Goal: Task Accomplishment & Management: Manage account settings

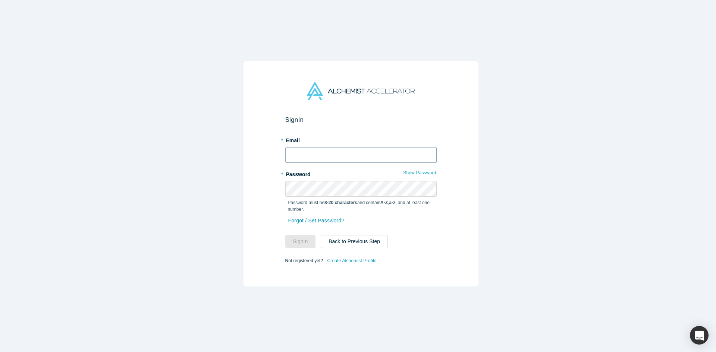
click at [334, 154] on input "text" at bounding box center [360, 155] width 151 height 16
type input "[EMAIL_ADDRESS][DOMAIN_NAME]"
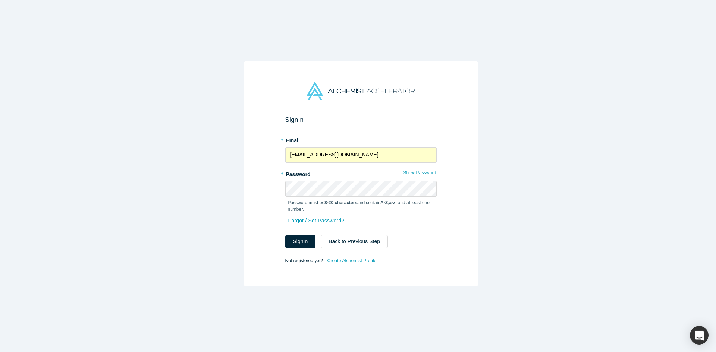
click at [294, 247] on form "Sign In * Email [EMAIL_ADDRESS][DOMAIN_NAME] * Password Show Password Password …" at bounding box center [360, 191] width 151 height 150
click at [296, 242] on button "Sign In" at bounding box center [300, 241] width 31 height 13
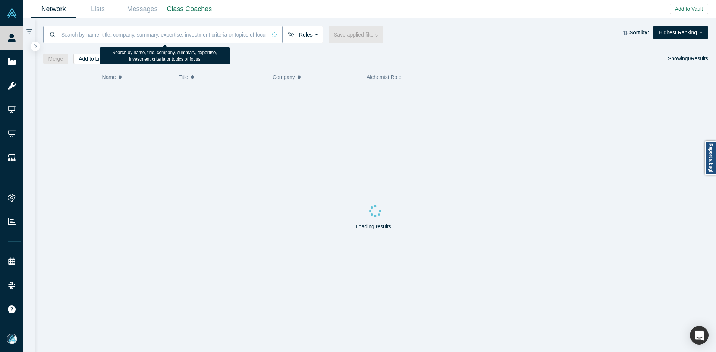
click at [125, 31] on input at bounding box center [163, 35] width 206 height 18
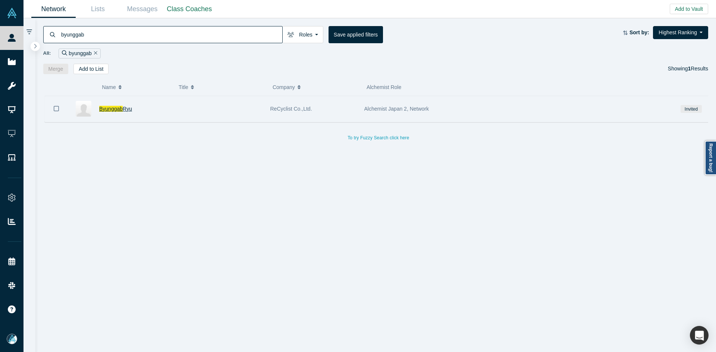
type input "byunggab"
click at [110, 108] on span "Byunggab" at bounding box center [110, 109] width 23 height 6
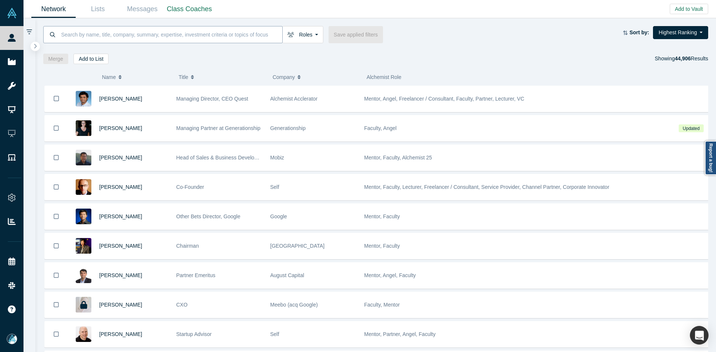
click at [215, 34] on input at bounding box center [171, 35] width 222 height 18
paste input "[PERSON_NAME]"
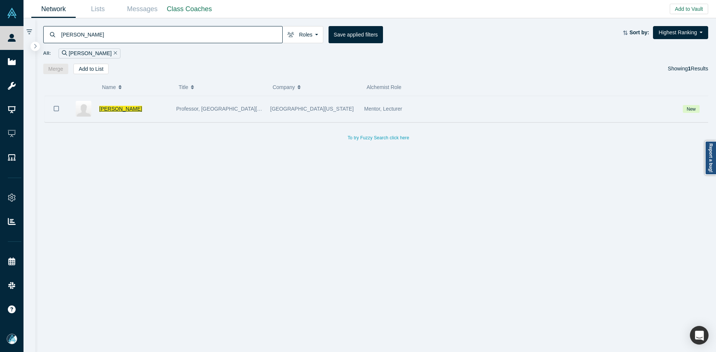
type input "[PERSON_NAME]"
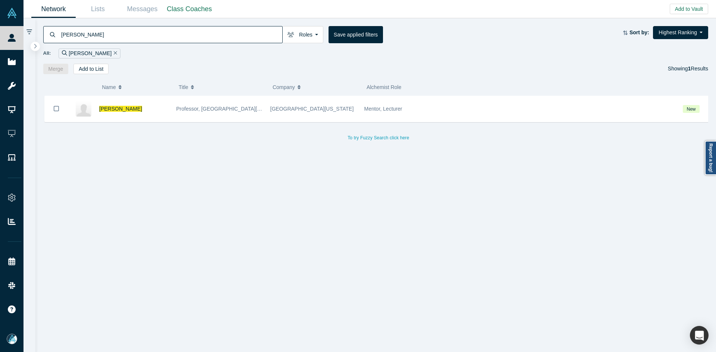
drag, startPoint x: 110, startPoint y: 108, endPoint x: 212, endPoint y: 2, distance: 147.4
click at [110, 108] on span "[PERSON_NAME]" at bounding box center [120, 109] width 43 height 6
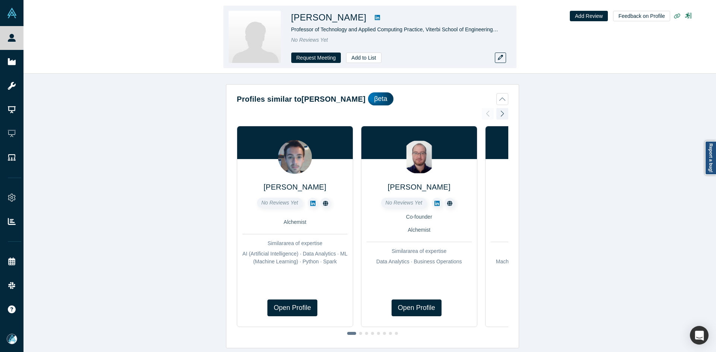
click at [375, 15] on icon at bounding box center [377, 17] width 5 height 5
click at [503, 56] on icon "button" at bounding box center [500, 57] width 5 height 5
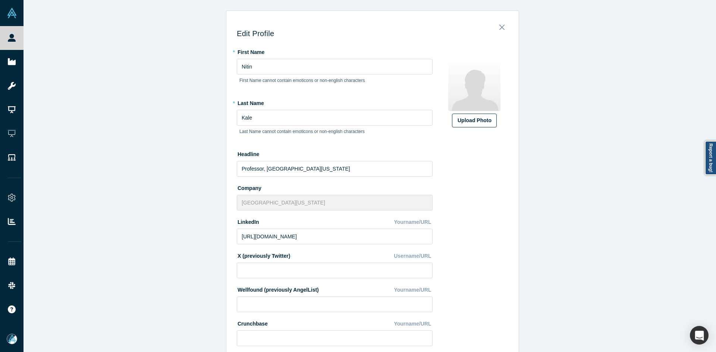
click at [456, 126] on label "Upload Photo" at bounding box center [474, 121] width 45 height 14
click at [0, 0] on input "Upload Photo" at bounding box center [0, 0] width 0 height 0
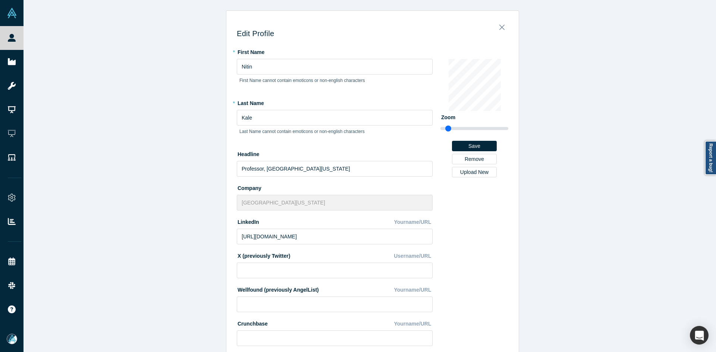
click at [103, 250] on div "Edit Profile * First Name [PERSON_NAME] First Name cannot contain emoticons or …" at bounding box center [372, 179] width 698 height 358
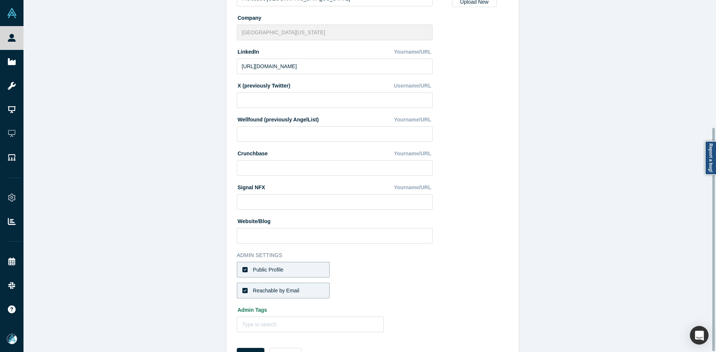
scroll to position [201, 0]
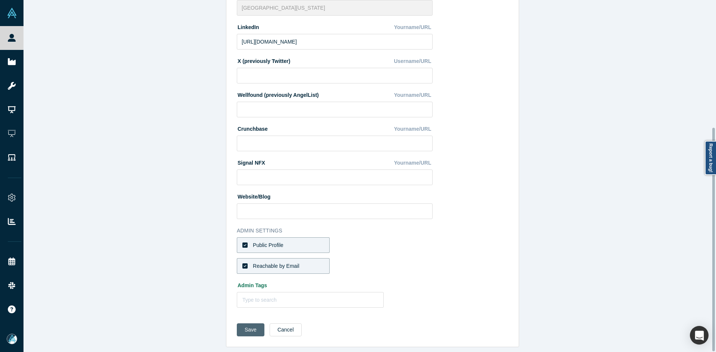
click at [237, 324] on button "Save" at bounding box center [251, 330] width 28 height 13
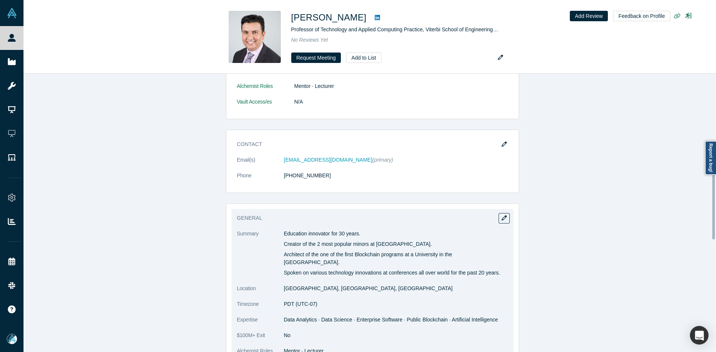
scroll to position [373, 0]
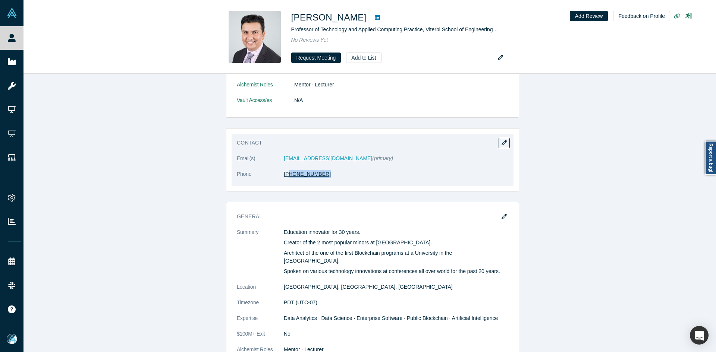
drag, startPoint x: 329, startPoint y: 174, endPoint x: 294, endPoint y: 176, distance: 35.4
click at [287, 179] on dl "Email(s) [PERSON_NAME][EMAIL_ADDRESS][DOMAIN_NAME] (primary) Phone [PHONE_NUMBE…" at bounding box center [372, 170] width 271 height 31
click at [329, 184] on dl "Email(s) [PERSON_NAME][EMAIL_ADDRESS][DOMAIN_NAME] (primary) Phone [PHONE_NUMBE…" at bounding box center [372, 170] width 271 height 31
drag, startPoint x: 299, startPoint y: 181, endPoint x: 269, endPoint y: 185, distance: 30.5
click at [269, 185] on dl "Email(s) [PERSON_NAME][EMAIL_ADDRESS][DOMAIN_NAME] (primary) Phone [PHONE_NUMBE…" at bounding box center [372, 170] width 271 height 31
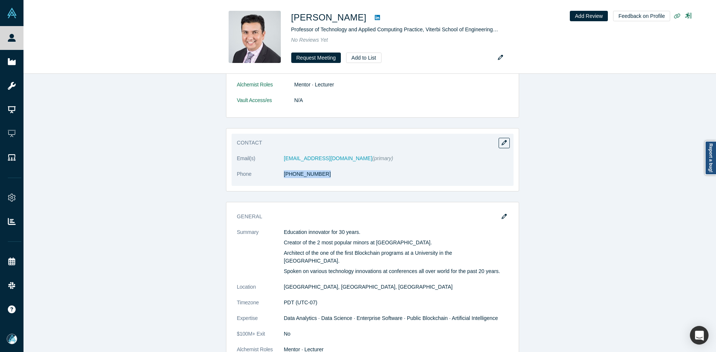
copy dl "[PHONE_NUMBER]"
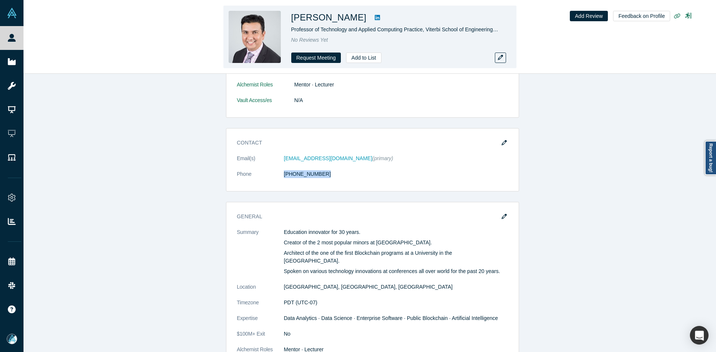
click at [372, 15] on link at bounding box center [377, 17] width 11 height 9
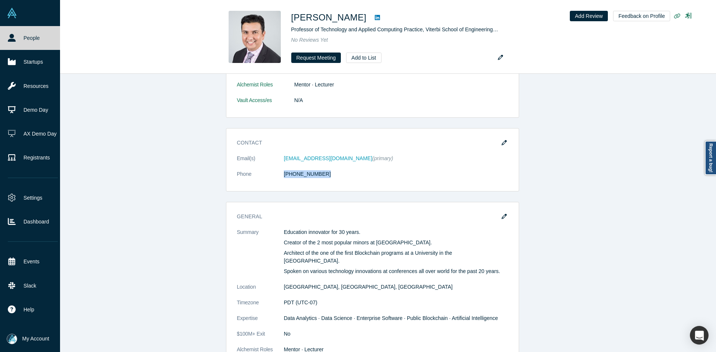
click at [10, 39] on icon at bounding box center [12, 38] width 8 height 8
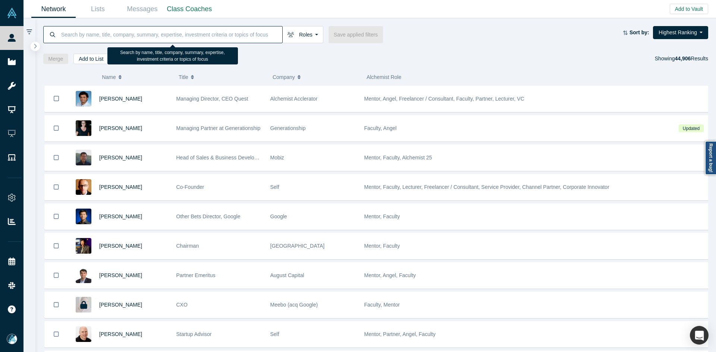
click at [182, 34] on input at bounding box center [171, 35] width 222 height 18
paste input "[PERSON_NAME]"
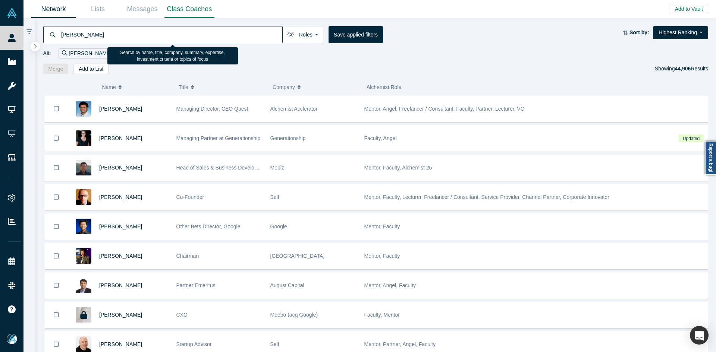
type input "[PERSON_NAME]"
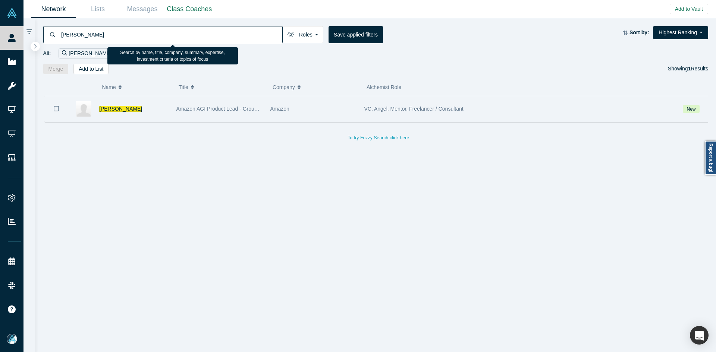
click at [111, 106] on span "[PERSON_NAME]" at bounding box center [120, 109] width 43 height 6
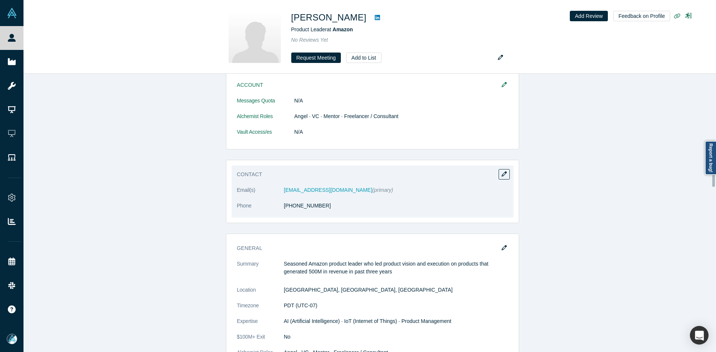
scroll to position [447, 0]
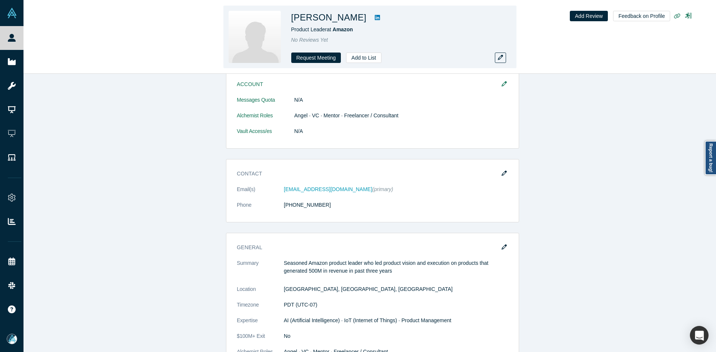
click at [375, 18] on icon at bounding box center [377, 18] width 5 height 6
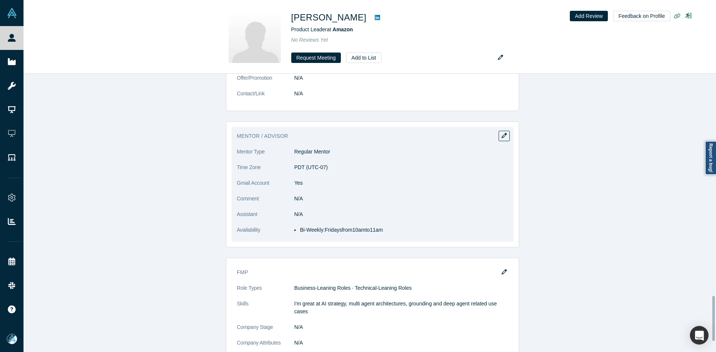
scroll to position [1379, 0]
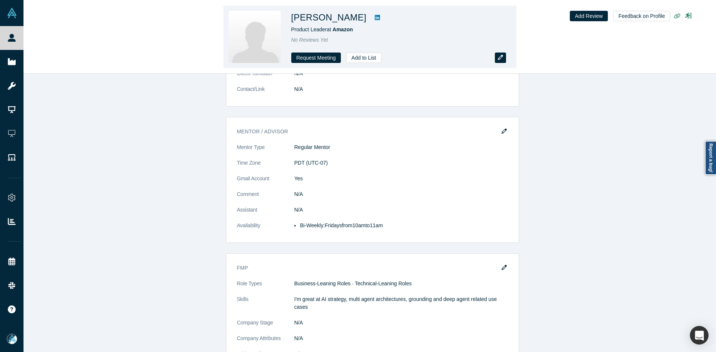
click at [502, 56] on icon "button" at bounding box center [500, 57] width 5 height 5
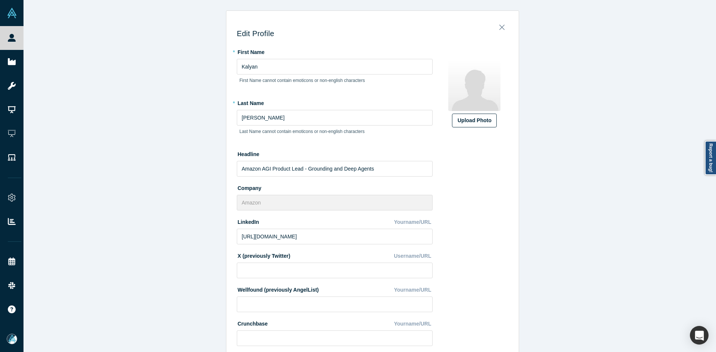
click at [470, 118] on div "Upload Photo" at bounding box center [474, 121] width 34 height 8
click at [0, 0] on input "Upload Photo" at bounding box center [0, 0] width 0 height 0
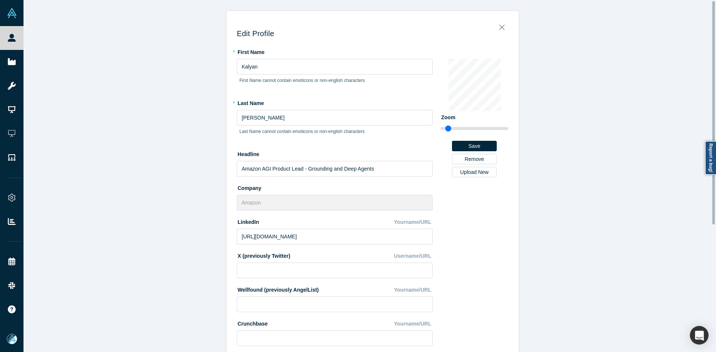
scroll to position [201, 0]
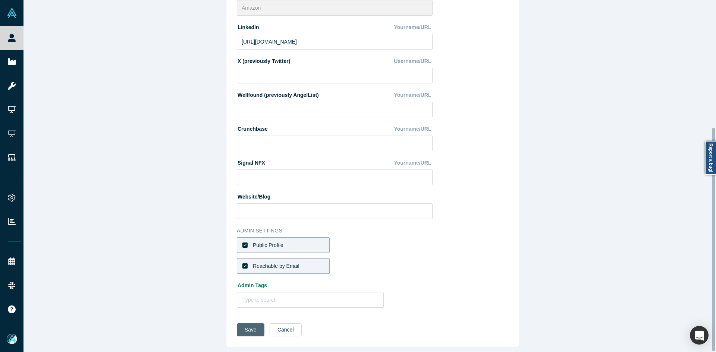
click at [245, 326] on button "Save" at bounding box center [251, 330] width 28 height 13
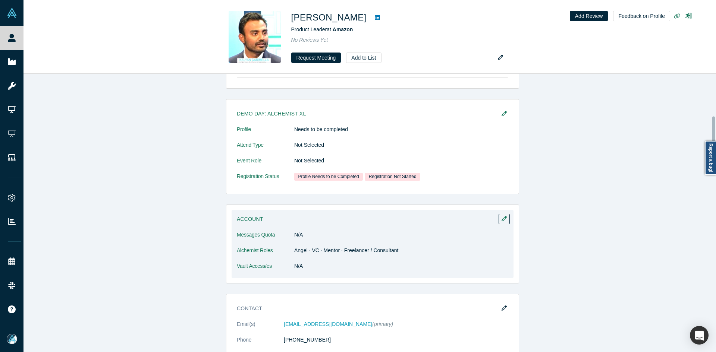
scroll to position [410, 0]
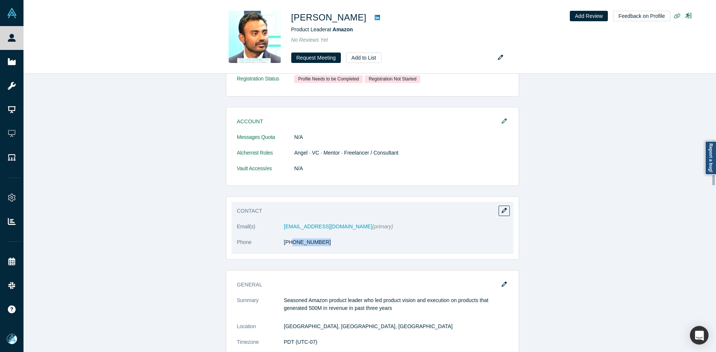
copy link "0) 461-9350"
drag, startPoint x: 329, startPoint y: 246, endPoint x: 287, endPoint y: 249, distance: 42.2
click at [287, 249] on dl "Email(s) [EMAIL_ADDRESS][DOMAIN_NAME] (primary) Phone [PHONE_NUMBER]" at bounding box center [372, 238] width 271 height 31
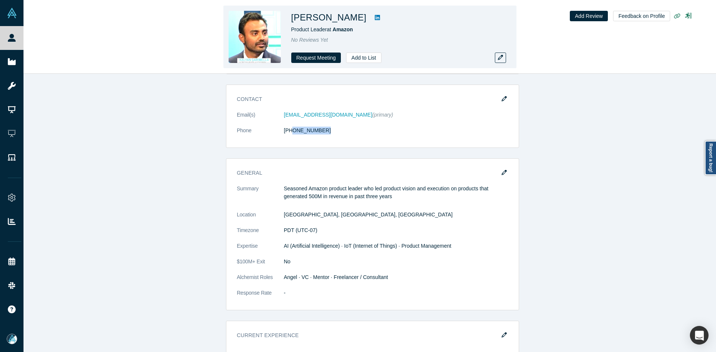
copy h1 "[PERSON_NAME]"
drag, startPoint x: 358, startPoint y: 19, endPoint x: 296, endPoint y: 22, distance: 61.9
click at [296, 22] on h1 "[PERSON_NAME]" at bounding box center [328, 17] width 75 height 13
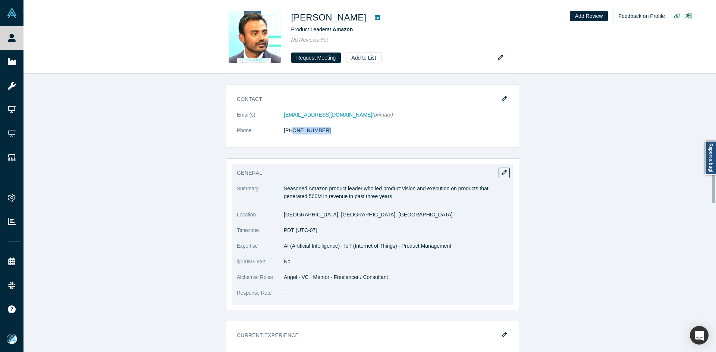
scroll to position [671, 0]
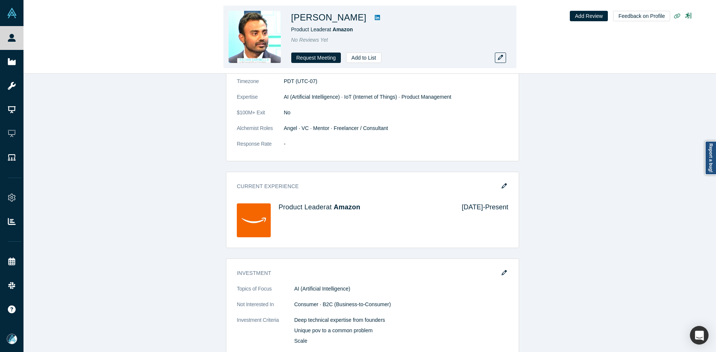
click at [337, 19] on h1 "[PERSON_NAME]" at bounding box center [328, 17] width 75 height 13
drag, startPoint x: 357, startPoint y: 19, endPoint x: 292, endPoint y: 19, distance: 64.9
click at [292, 19] on h1 "[PERSON_NAME]" at bounding box center [328, 17] width 75 height 13
copy h1 "[PERSON_NAME]"
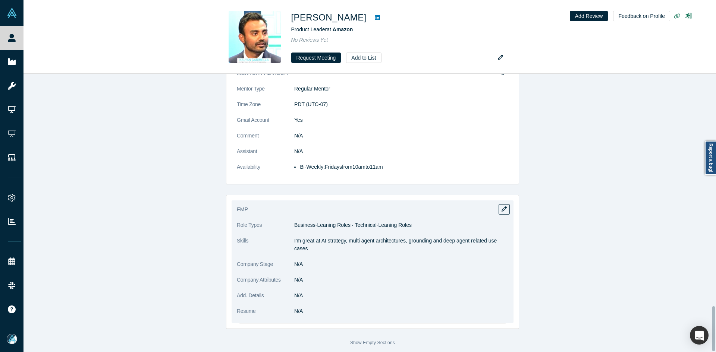
scroll to position [1443, 0]
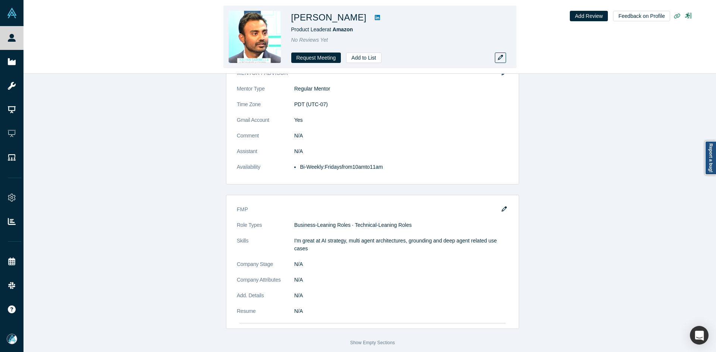
copy h1 "[PERSON_NAME]"
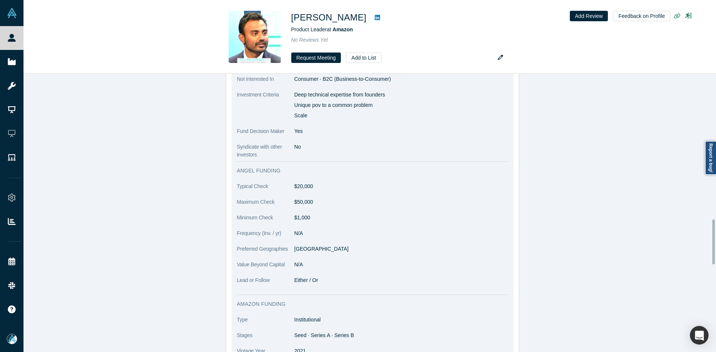
scroll to position [847, 0]
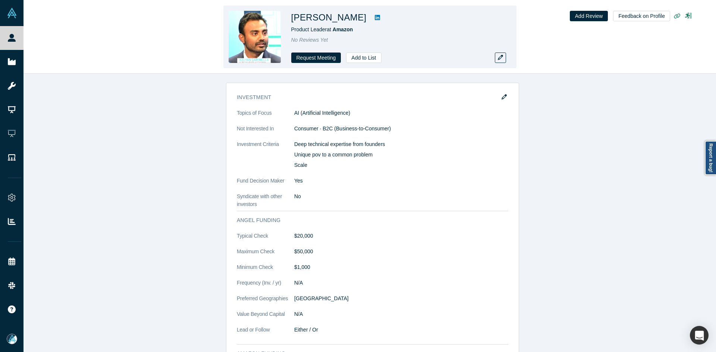
copy h1 "[PERSON_NAME]"
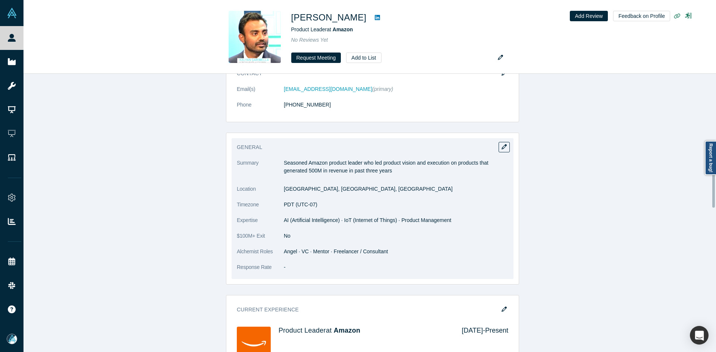
scroll to position [549, 0]
click at [503, 145] on icon "button" at bounding box center [503, 145] width 5 height 5
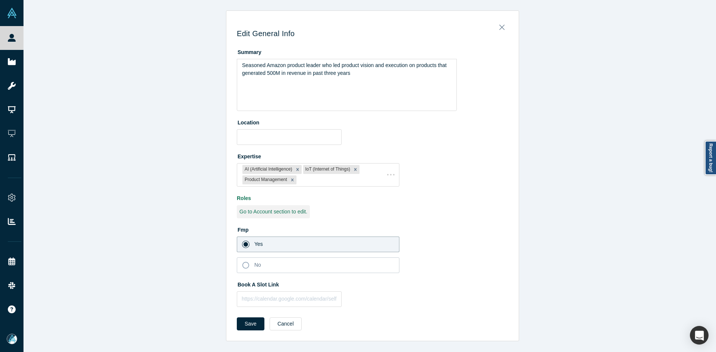
scroll to position [0, 0]
type input "[GEOGRAPHIC_DATA], [GEOGRAPHIC_DATA], [GEOGRAPHIC_DATA]"
click at [293, 298] on input "text" at bounding box center [289, 300] width 105 height 16
paste input "[URL][DOMAIN_NAME]"
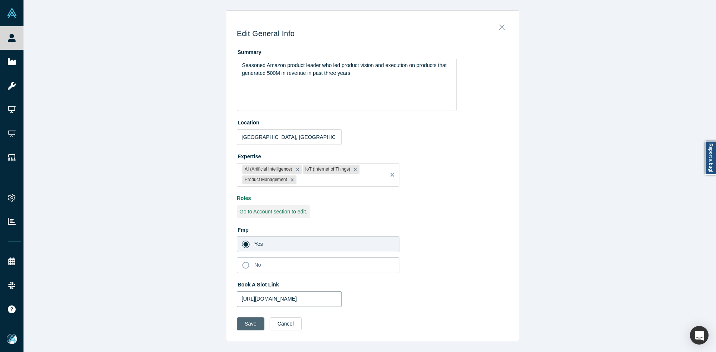
type input "[URL][DOMAIN_NAME]"
click at [240, 320] on button "Save" at bounding box center [251, 324] width 28 height 13
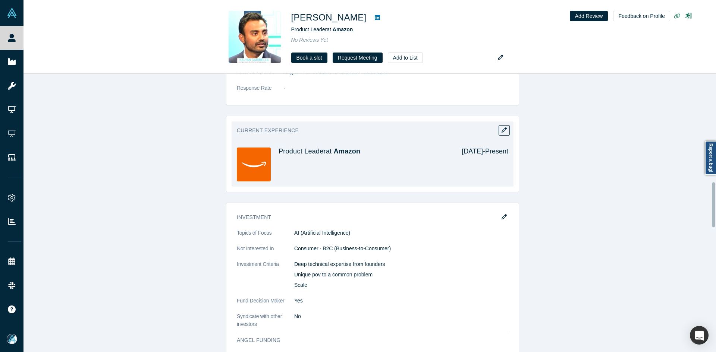
scroll to position [671, 0]
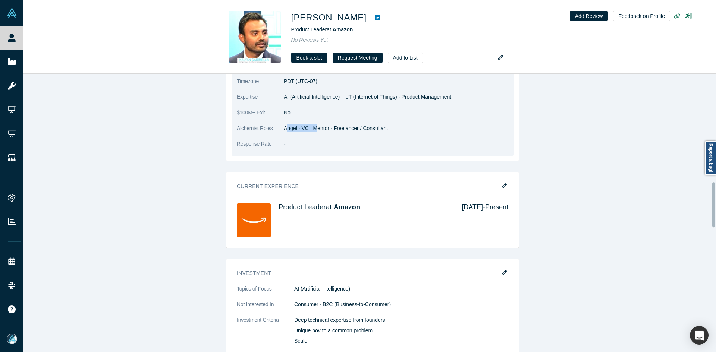
click at [314, 130] on dd "Angel · VC · Mentor · Freelancer / Consultant" at bounding box center [396, 129] width 224 height 8
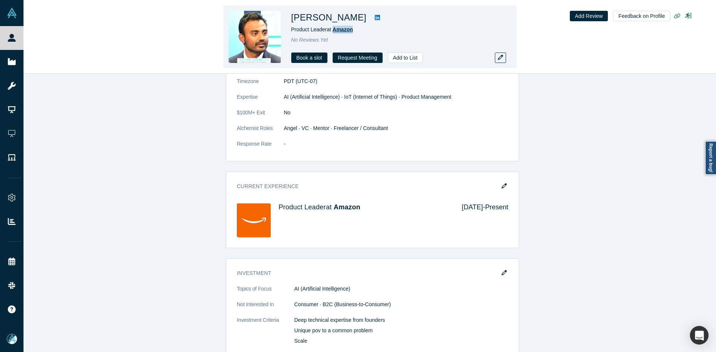
drag, startPoint x: 356, startPoint y: 33, endPoint x: 334, endPoint y: 31, distance: 22.4
click at [334, 31] on div "Product Leader at Amazon" at bounding box center [395, 30] width 209 height 8
click at [419, 25] on div "[PERSON_NAME] Product Leader at Amazon No Reviews Yet Book a slot Request Meeti…" at bounding box center [395, 37] width 209 height 52
drag, startPoint x: 358, startPoint y: 20, endPoint x: 322, endPoint y: 18, distance: 35.1
click at [322, 18] on h1 "[PERSON_NAME]" at bounding box center [328, 17] width 75 height 13
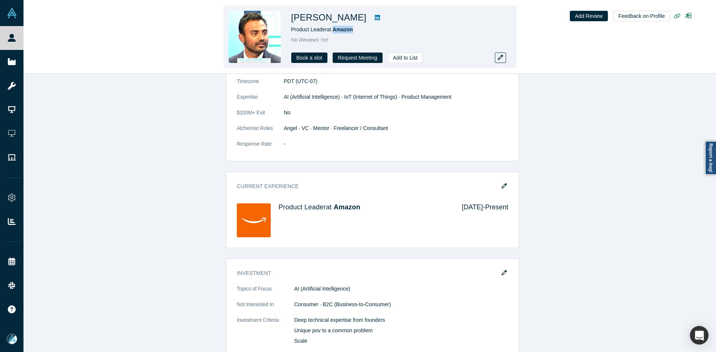
copy h1 "[PERSON_NAME]"
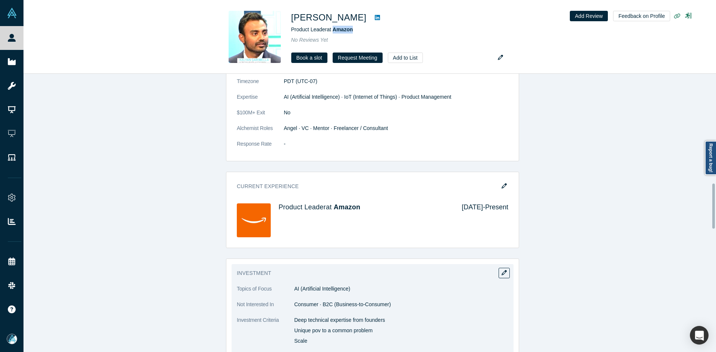
scroll to position [820, 0]
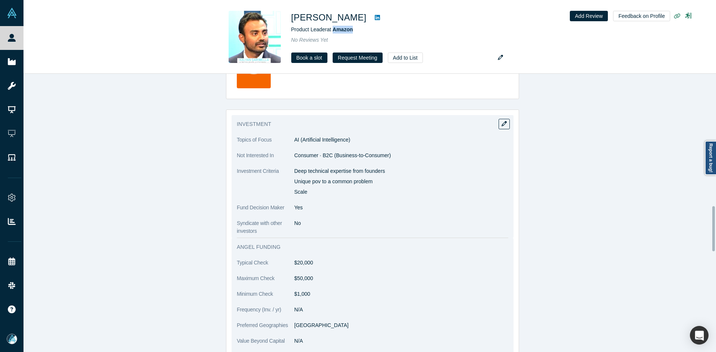
copy dl "Deep technical expertise from founders Unique pov to a common problem Scale"
drag, startPoint x: 291, startPoint y: 170, endPoint x: 319, endPoint y: 193, distance: 36.0
click at [319, 193] on dl "Topics of Focus AI (Artificial Intelligence) Not Interested In Consumer · B2C (…" at bounding box center [372, 185] width 271 height 99
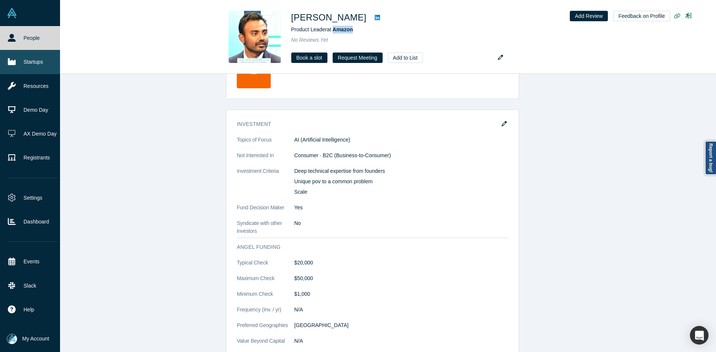
click at [15, 64] on icon at bounding box center [12, 62] width 8 height 7
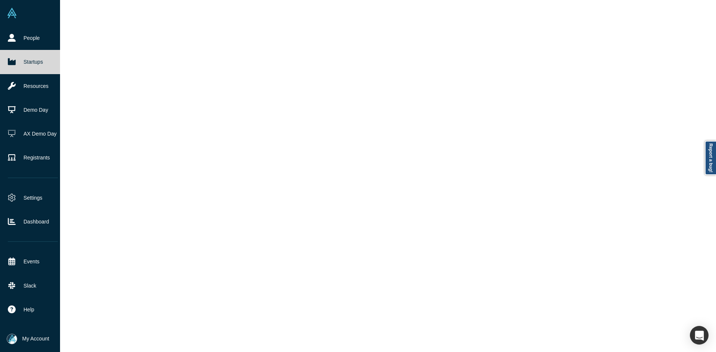
click at [15, 64] on icon at bounding box center [12, 62] width 8 height 7
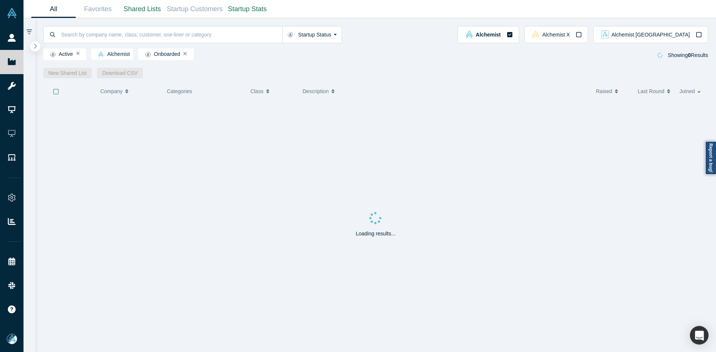
click at [34, 45] on icon "button" at bounding box center [36, 46] width 4 height 6
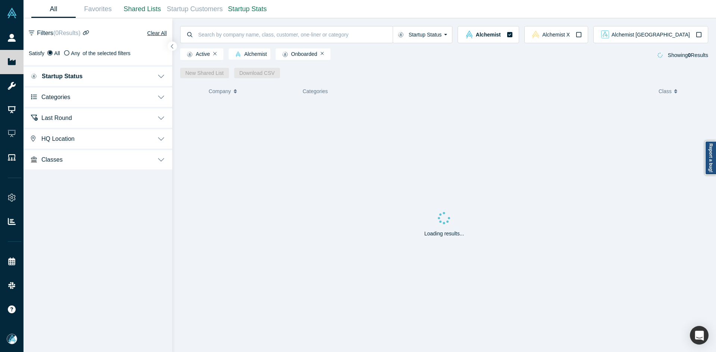
click at [55, 103] on button "Categories" at bounding box center [97, 96] width 149 height 21
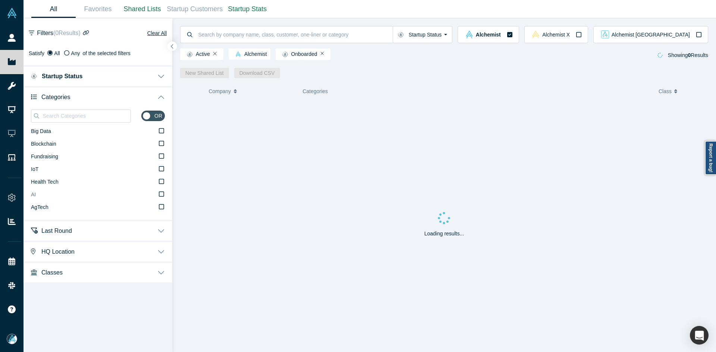
click at [37, 197] on label "AI" at bounding box center [98, 195] width 134 height 13
click at [0, 0] on input "AI" at bounding box center [0, 0] width 0 height 0
click at [65, 114] on input at bounding box center [86, 116] width 89 height 10
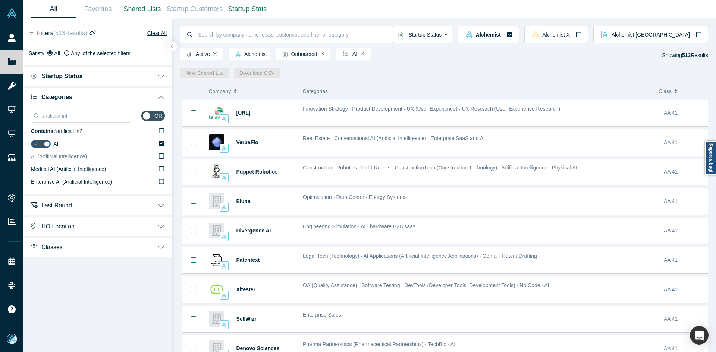
type input "artificial int"
click at [61, 157] on span "AI (Artificial Intelligence)" at bounding box center [59, 157] width 56 height 6
click at [0, 0] on input "AI (Artificial Intelligence)" at bounding box center [0, 0] width 0 height 0
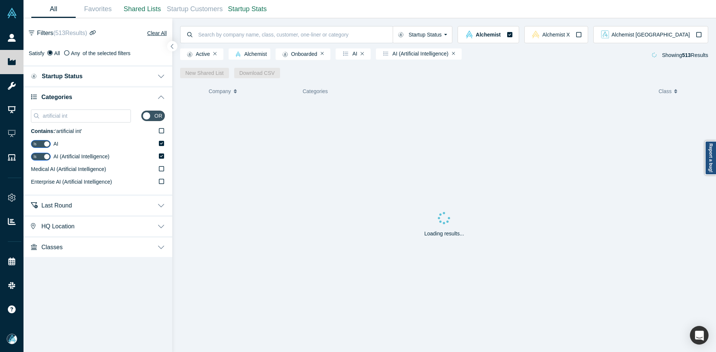
click at [172, 48] on icon "button" at bounding box center [172, 47] width 4 height 6
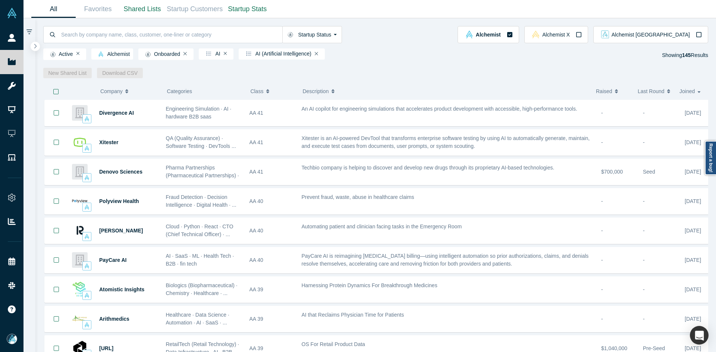
drag, startPoint x: 56, startPoint y: 89, endPoint x: 61, endPoint y: 91, distance: 5.7
click at [56, 90] on icon "button" at bounding box center [56, 92] width 6 height 6
click at [64, 72] on link "New Shared List" at bounding box center [67, 73] width 49 height 10
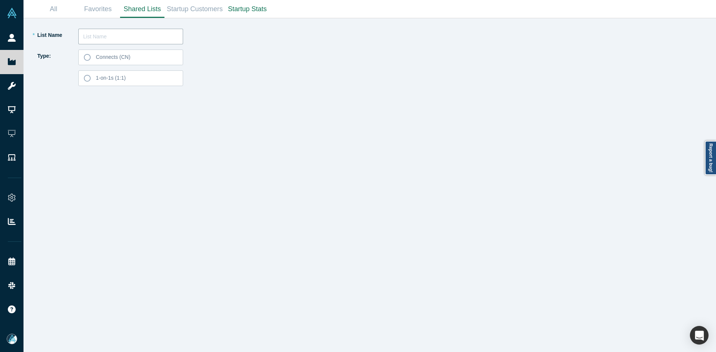
click at [124, 41] on input "text" at bounding box center [130, 37] width 105 height 16
paste input "[PERSON_NAME]"
type input "[PERSON_NAME] List 251013"
click at [130, 59] on label "Connects (CN)" at bounding box center [130, 58] width 105 height 16
click at [0, 0] on input "Connects (CN)" at bounding box center [0, 0] width 0 height 0
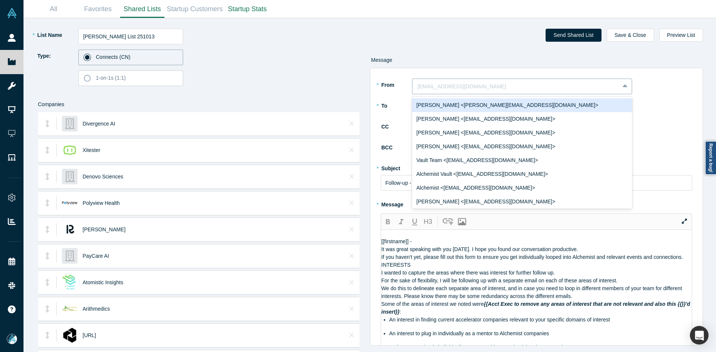
click at [456, 91] on div at bounding box center [516, 86] width 196 height 9
click at [450, 103] on div "[PERSON_NAME] <[PERSON_NAME][EMAIL_ADDRESS][DOMAIN_NAME]>" at bounding box center [522, 105] width 220 height 14
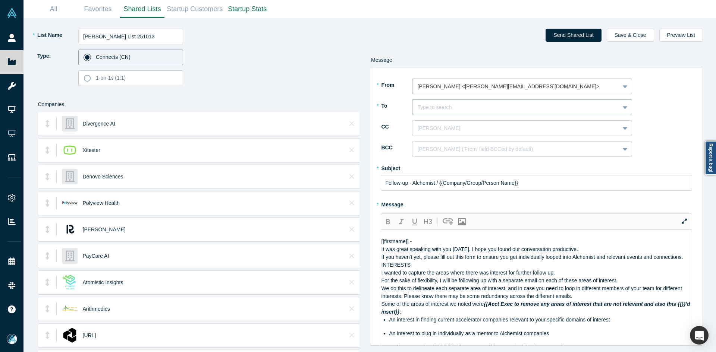
click at [450, 104] on div at bounding box center [516, 107] width 196 height 9
paste input "[PERSON_NAME]"
type input "[PERSON_NAME]"
click at [440, 129] on div "[PERSON_NAME]" at bounding box center [522, 126] width 220 height 14
click at [445, 130] on div at bounding box center [516, 128] width 196 height 9
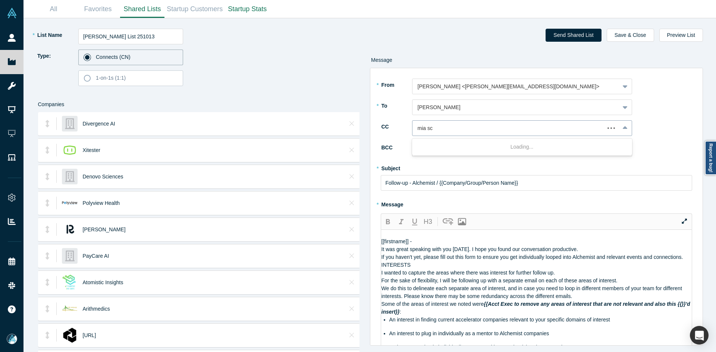
type input "mia sco"
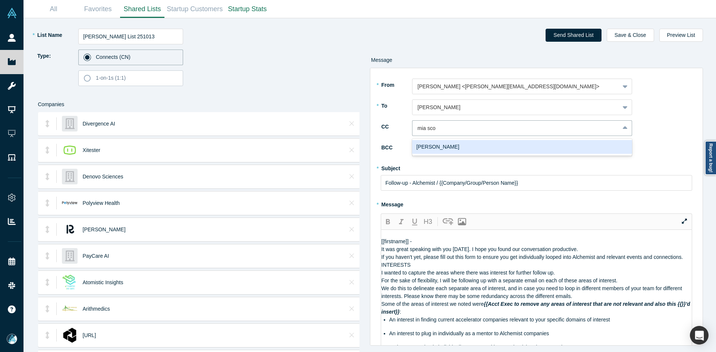
click at [444, 146] on div "[PERSON_NAME]" at bounding box center [522, 147] width 220 height 14
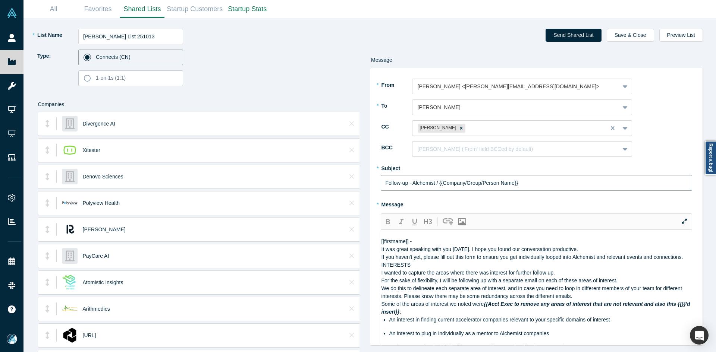
click at [406, 187] on input "Follow-up - Alchemist / {{Company/Group/Person Name}}" at bounding box center [537, 183] width 312 height 16
paste input "Curated Alchemist Companies Relevant to Your Interests"
type input "Curated Alchemist Companies Relevant to Your Interests"
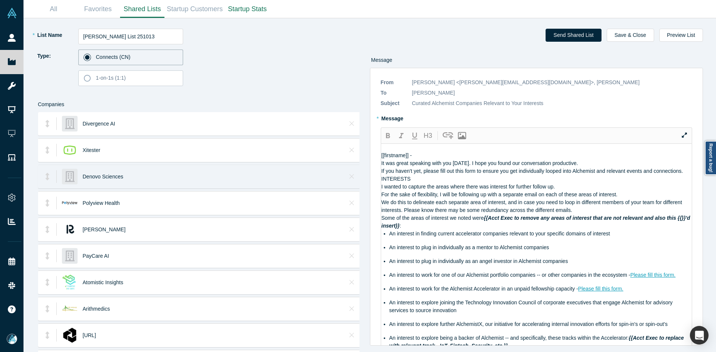
drag, startPoint x: 478, startPoint y: 236, endPoint x: 303, endPoint y: 172, distance: 185.3
click at [303, 172] on div "* List Name [PERSON_NAME] List 251013 Type: Connects (CN) 1-on-1s (1:1) Compani…" at bounding box center [370, 185] width 682 height 334
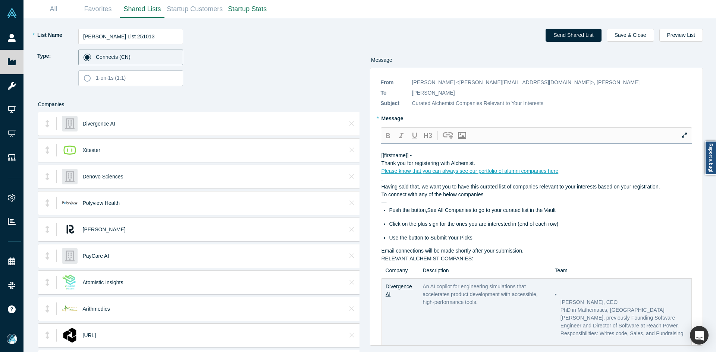
click at [568, 175] on div "Please know that you can always see our portfolio of alumni companies here" at bounding box center [536, 171] width 311 height 8
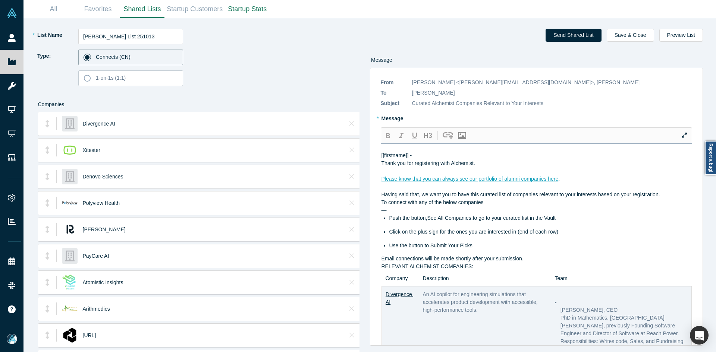
click at [667, 199] on div "Having said that, we want you to have this curated list of companies relevant t…" at bounding box center [536, 195] width 311 height 8
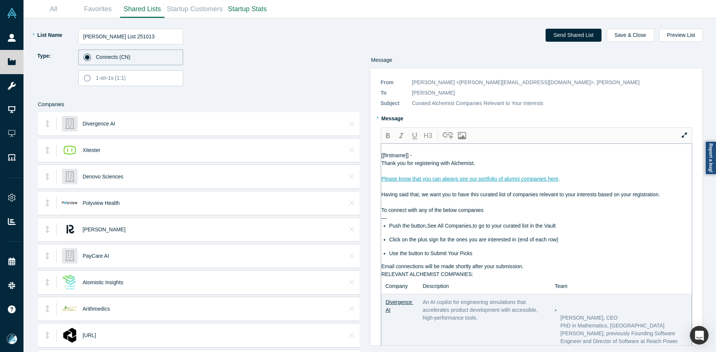
click at [532, 271] on div "Email connections will be made shortly after your submission." at bounding box center [536, 267] width 311 height 8
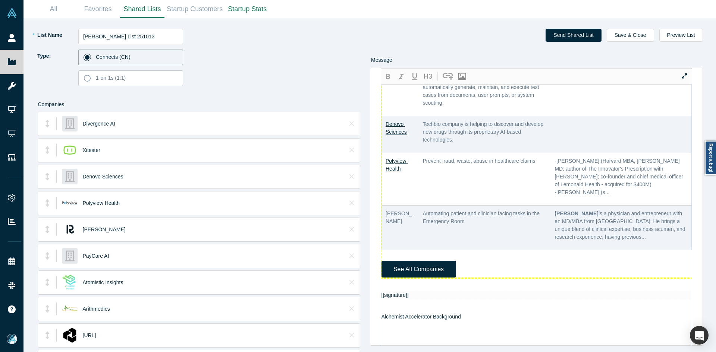
scroll to position [410, 0]
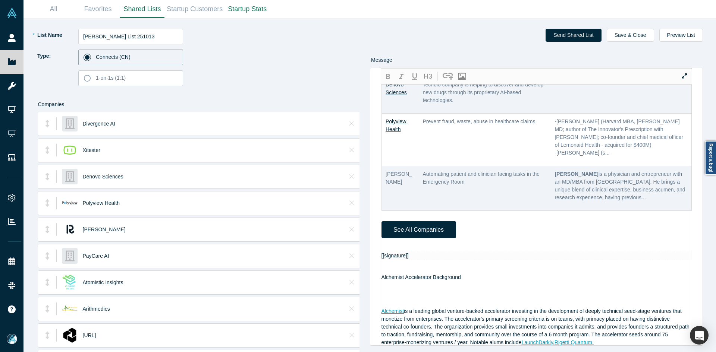
click at [393, 275] on div "[[firstname]] - Thank you for registering with Alchemist. Please know that you …" at bounding box center [536, 207] width 311 height 946
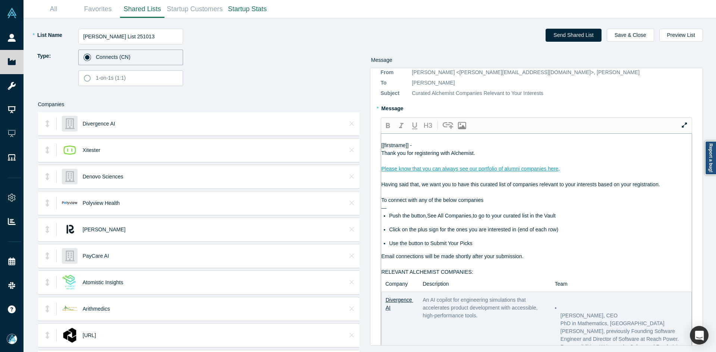
scroll to position [0, 0]
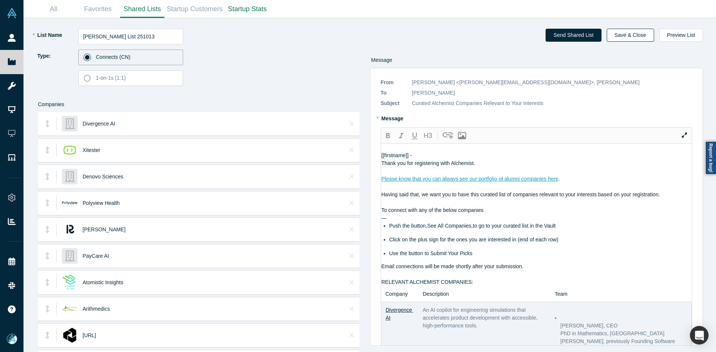
click at [649, 35] on button "Save & Close" at bounding box center [630, 35] width 47 height 13
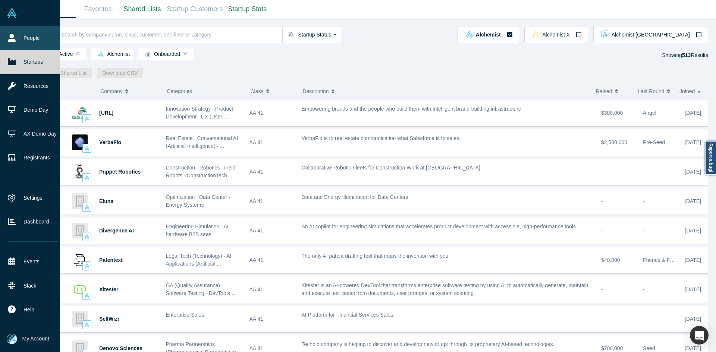
click at [10, 37] on icon at bounding box center [12, 38] width 8 height 8
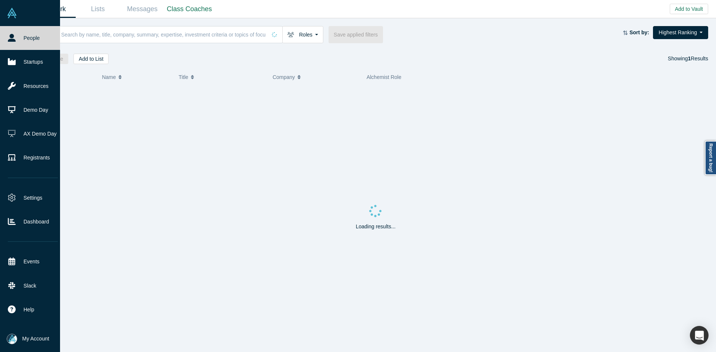
click at [140, 37] on input at bounding box center [163, 35] width 206 height 18
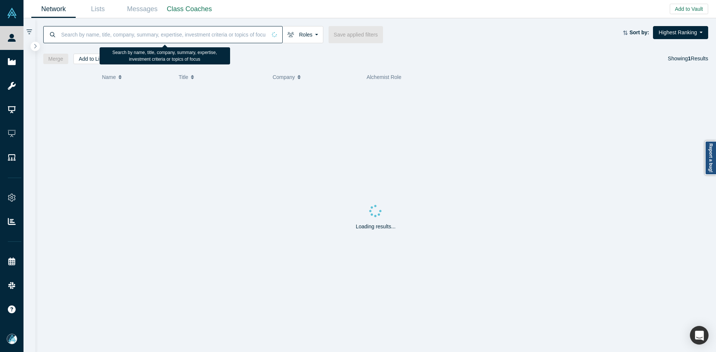
paste input "[PERSON_NAME]"
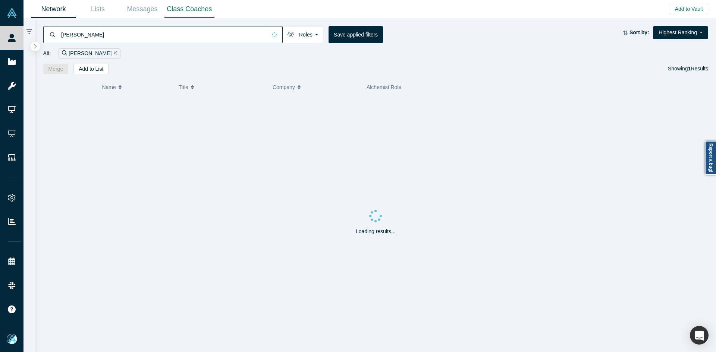
type input "[PERSON_NAME]"
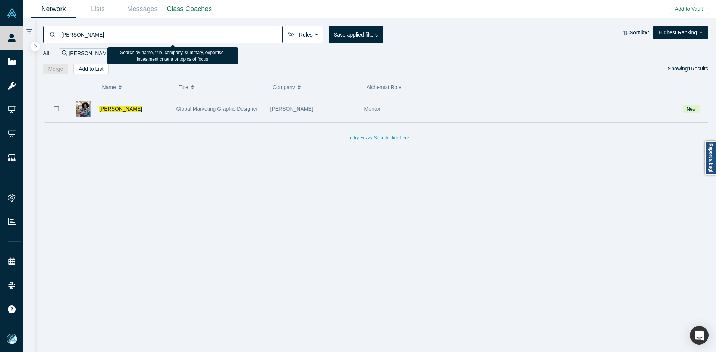
click at [124, 110] on span "[PERSON_NAME]" at bounding box center [120, 109] width 43 height 6
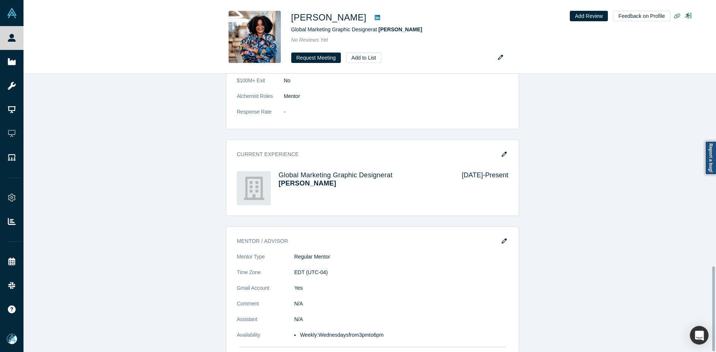
scroll to position [632, 0]
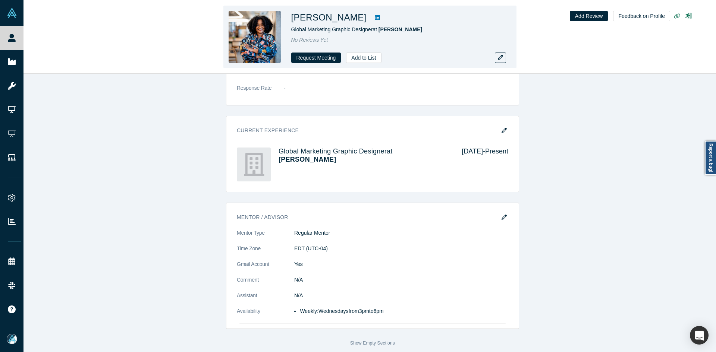
click at [375, 16] on icon at bounding box center [377, 17] width 5 height 5
copy div "[PERSON_NAME]"
drag, startPoint x: 362, startPoint y: 18, endPoint x: 296, endPoint y: 23, distance: 66.9
click at [296, 23] on div "[PERSON_NAME]" at bounding box center [395, 17] width 209 height 13
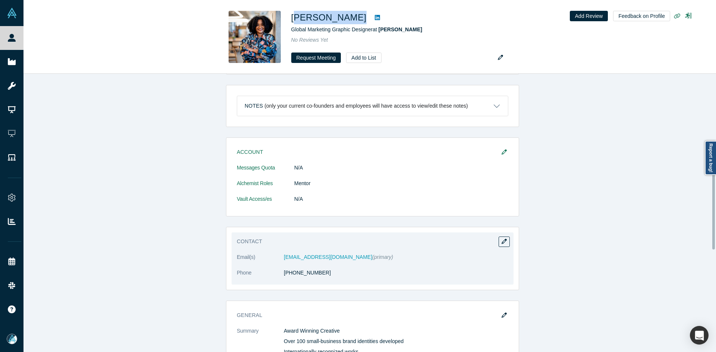
scroll to position [297, 0]
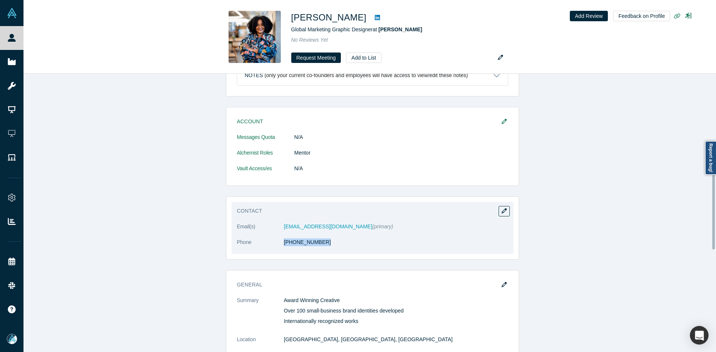
drag, startPoint x: 317, startPoint y: 249, endPoint x: 284, endPoint y: 250, distance: 33.2
click at [284, 250] on dl "Email(s) [PERSON_NAME][EMAIL_ADDRESS][DOMAIN_NAME] (primary) Phone [PHONE_NUMBE…" at bounding box center [372, 238] width 271 height 31
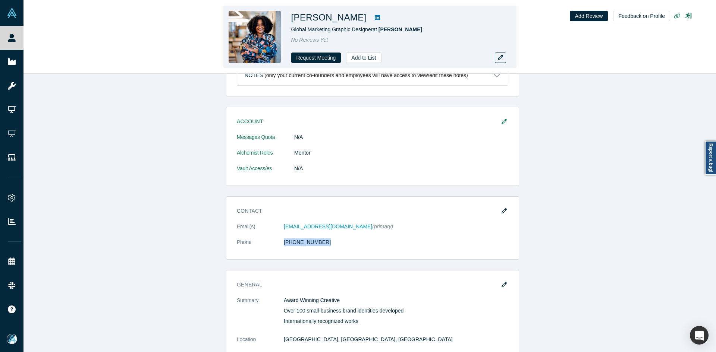
drag, startPoint x: 360, startPoint y: 19, endPoint x: 340, endPoint y: 20, distance: 20.1
click at [340, 20] on h1 "[PERSON_NAME]" at bounding box center [328, 17] width 75 height 13
drag, startPoint x: 361, startPoint y: 18, endPoint x: 356, endPoint y: 0, distance: 18.8
click at [299, 20] on h1 "[PERSON_NAME]" at bounding box center [328, 17] width 75 height 13
click at [359, 21] on h1 "[PERSON_NAME]" at bounding box center [328, 17] width 75 height 13
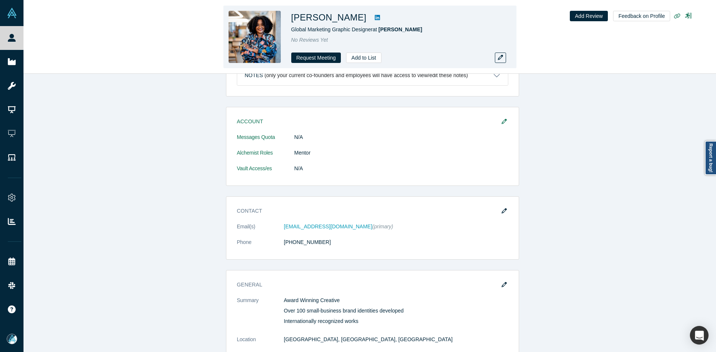
drag, startPoint x: 361, startPoint y: 21, endPoint x: 294, endPoint y: 20, distance: 67.5
click at [294, 20] on h1 "[PERSON_NAME]" at bounding box center [328, 17] width 75 height 13
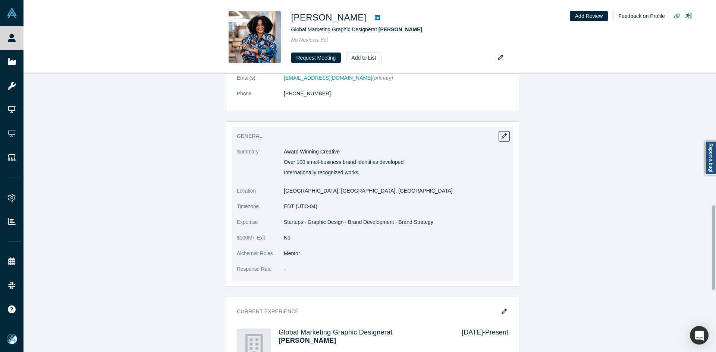
scroll to position [483, 0]
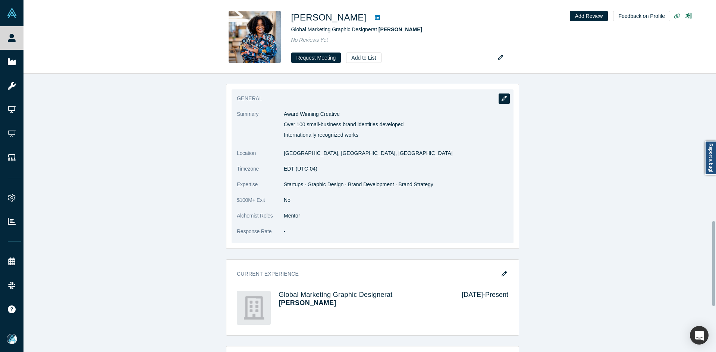
click at [502, 104] on button "button" at bounding box center [503, 99] width 11 height 10
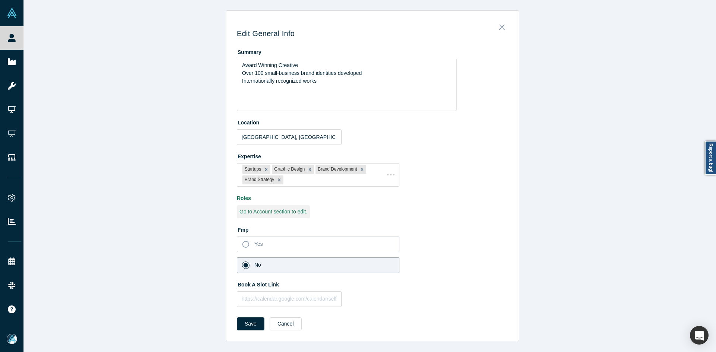
scroll to position [0, 0]
click at [309, 298] on input "text" at bounding box center [289, 300] width 105 height 16
paste input "[URL][DOMAIN_NAME]"
type input "[URL][DOMAIN_NAME]"
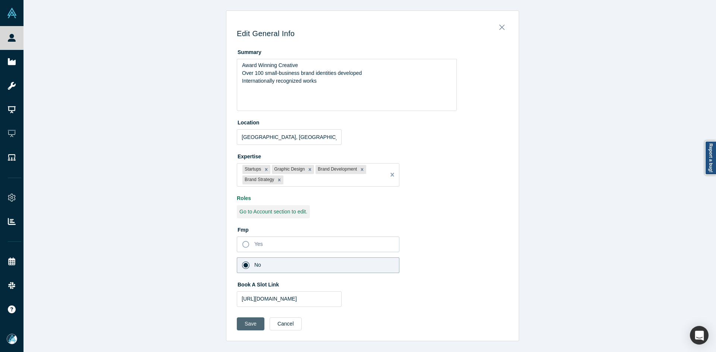
click at [256, 319] on button "Save" at bounding box center [251, 324] width 28 height 13
